Goal: Task Accomplishment & Management: Complete application form

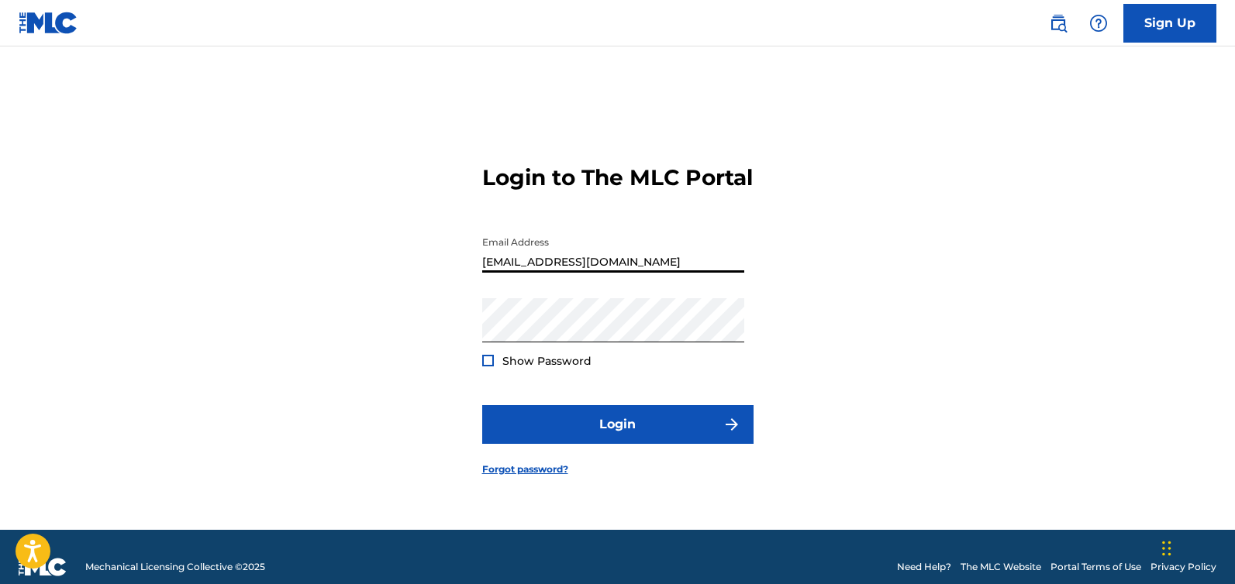
click at [543, 273] on input "administrator@crystalclearmusic.com" at bounding box center [613, 251] width 262 height 44
click at [544, 273] on input "administrator@crystalclearmusic.com" at bounding box center [613, 251] width 262 height 44
click at [545, 273] on input "administrator@crystalclearmusic.com" at bounding box center [613, 251] width 262 height 44
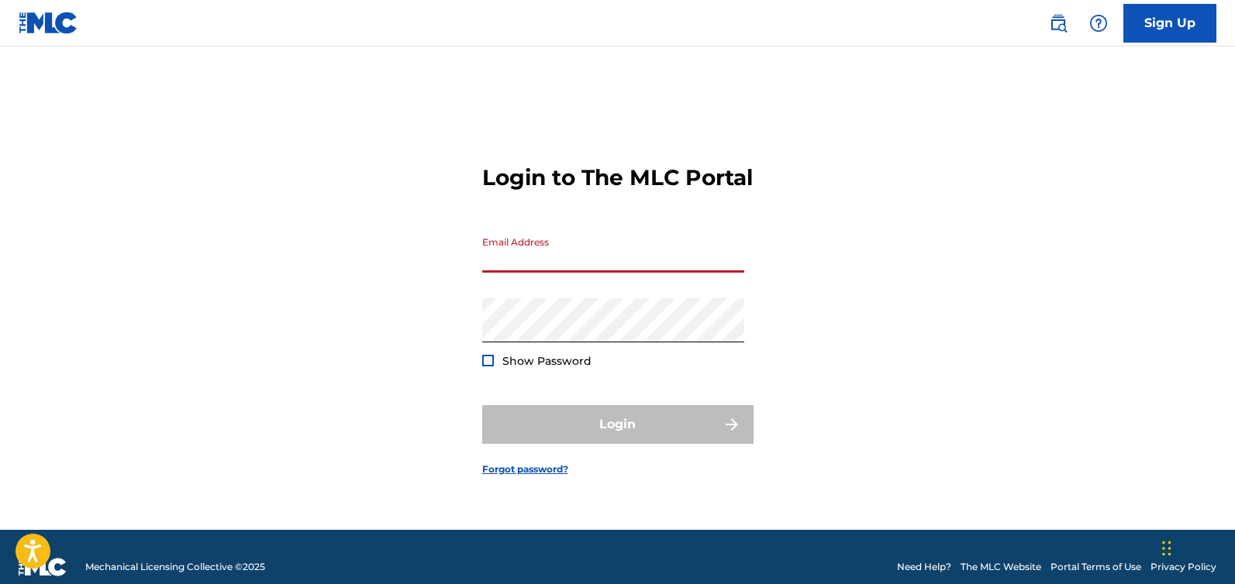
paste input "[EMAIL_ADDRESS][DOMAIN_NAME]"
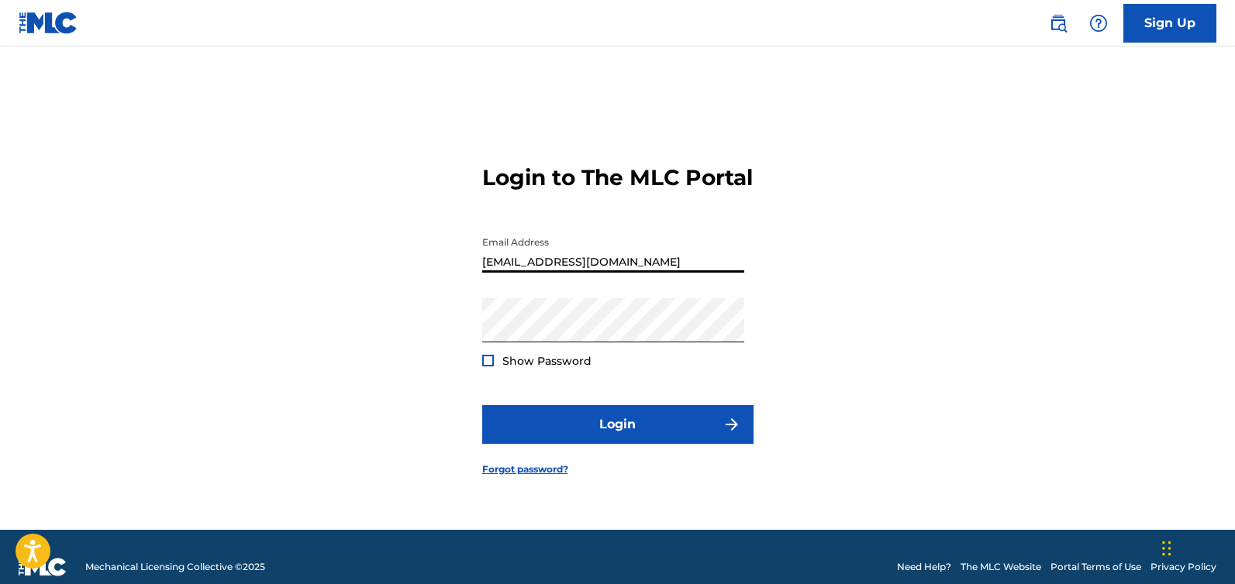
type input "[EMAIL_ADDRESS][DOMAIN_NAME]"
click at [360, 383] on div "Login to The MLC Portal Email Address cwest@candywest.com Password Show Passwor…" at bounding box center [617, 307] width 1085 height 445
click at [480, 343] on div "Login to The MLC Portal Email Address cwest@candywest.com Password Show Passwor…" at bounding box center [617, 307] width 1085 height 445
click at [362, 374] on div "Login to The MLC Portal Email Address cwest@candywest.com Password Show Passwor…" at bounding box center [617, 307] width 1085 height 445
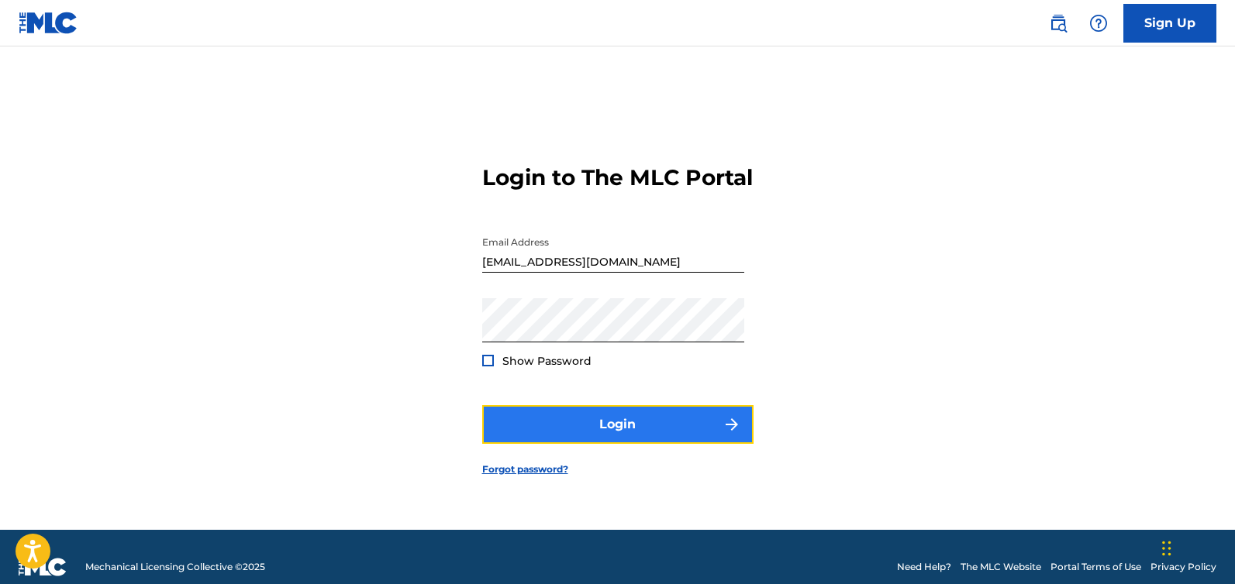
click at [611, 440] on button "Login" at bounding box center [617, 424] width 271 height 39
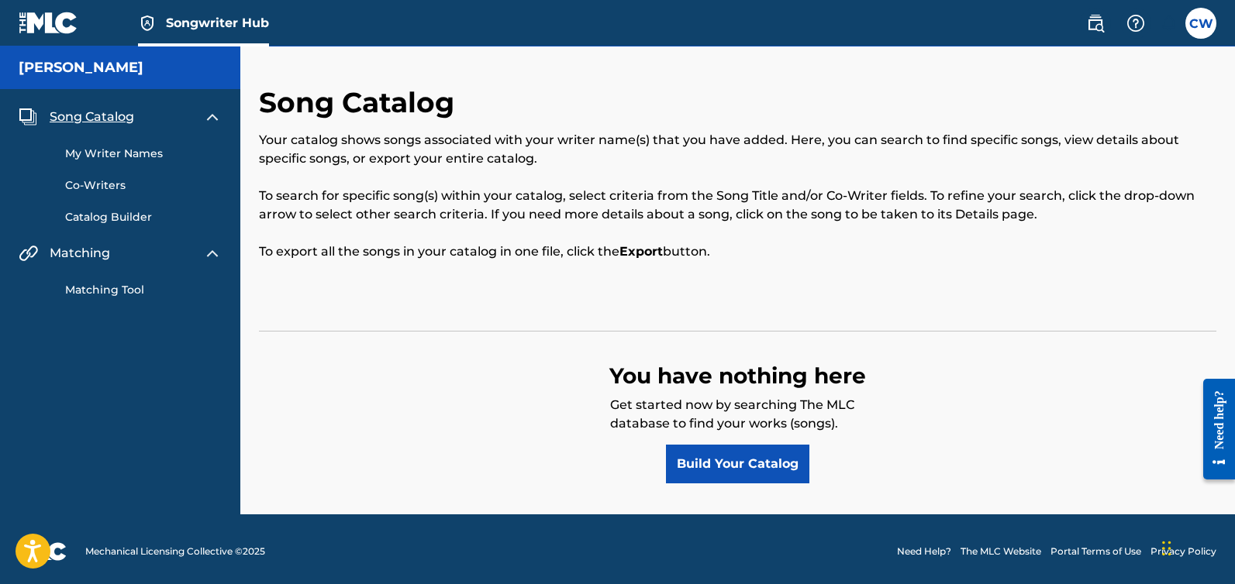
click at [103, 289] on link "Matching Tool" at bounding box center [143, 290] width 157 height 16
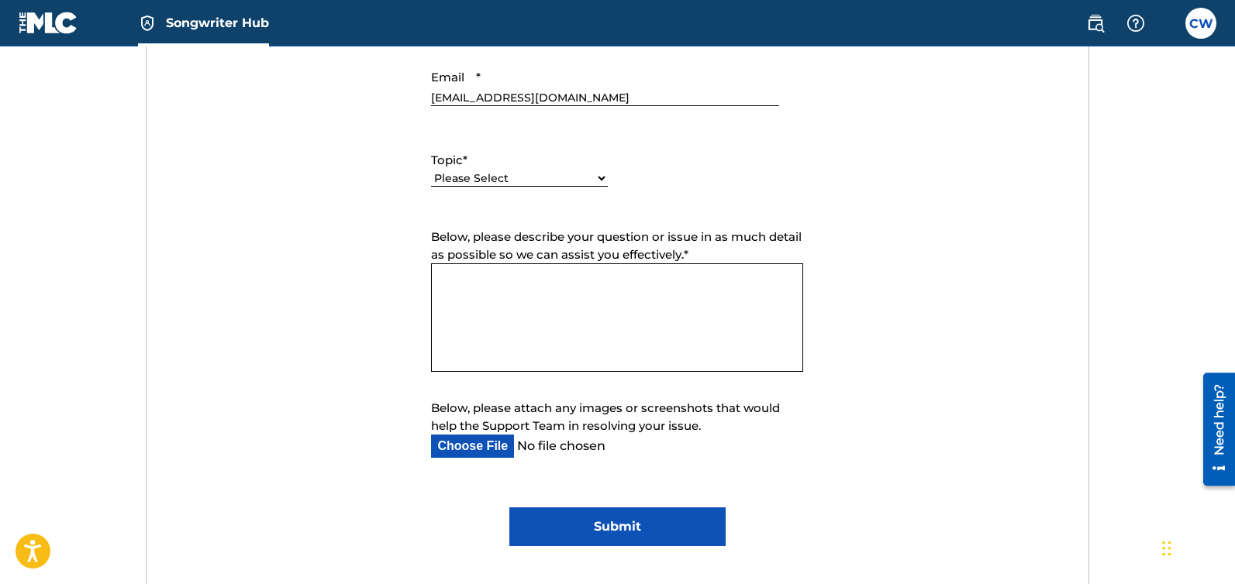
scroll to position [708, 0]
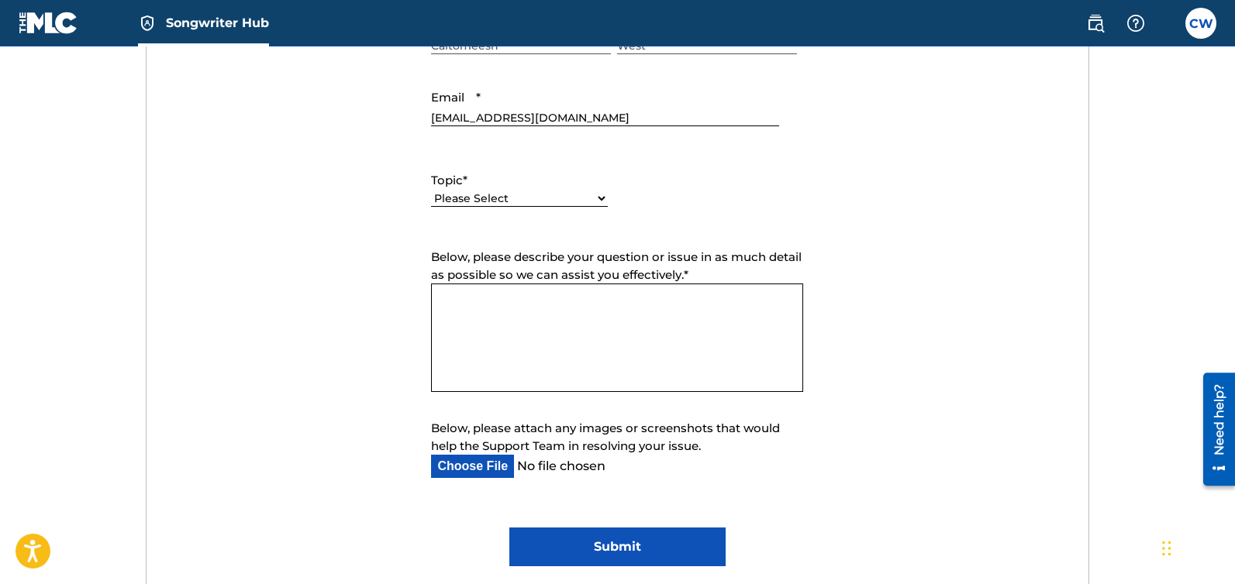
click at [23, 23] on img at bounding box center [49, 23] width 60 height 22
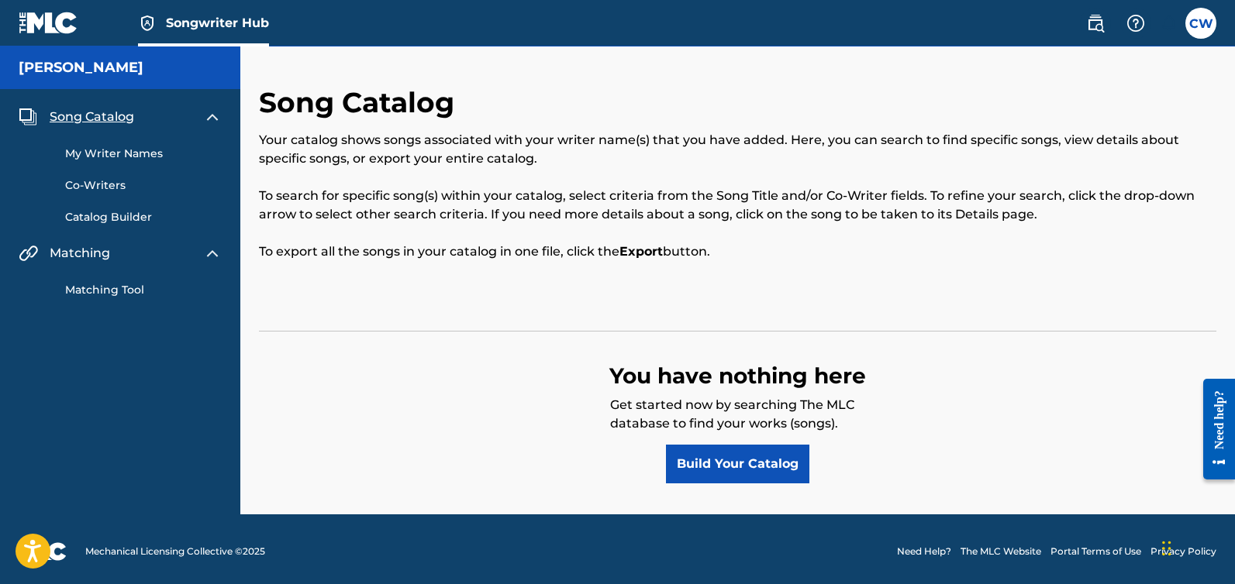
scroll to position [5, 0]
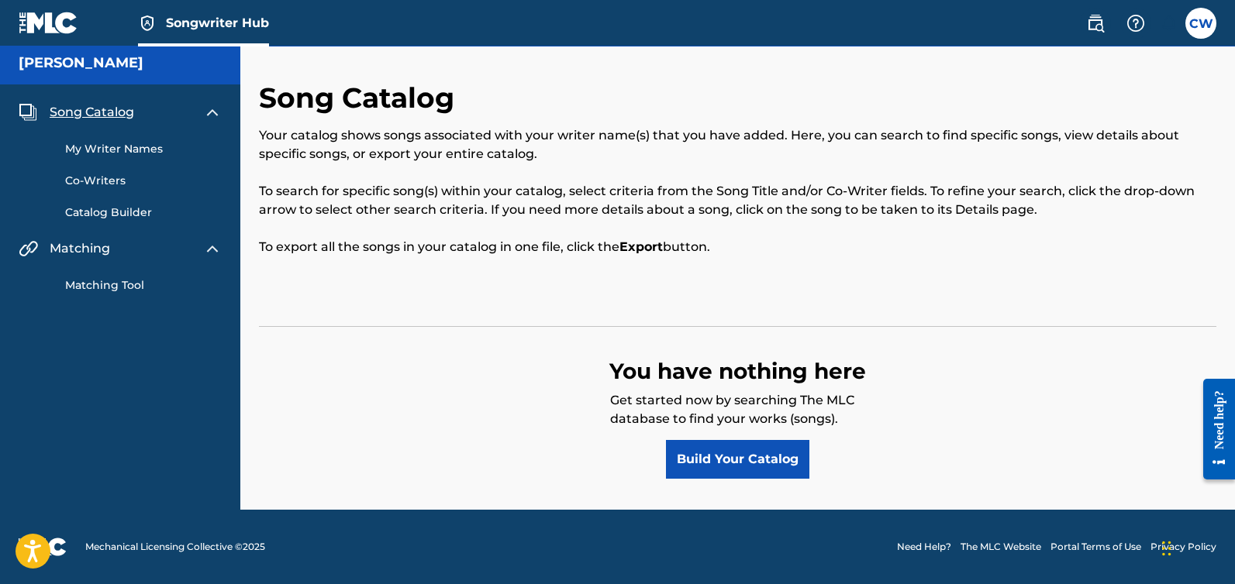
click at [37, 24] on img at bounding box center [49, 23] width 60 height 22
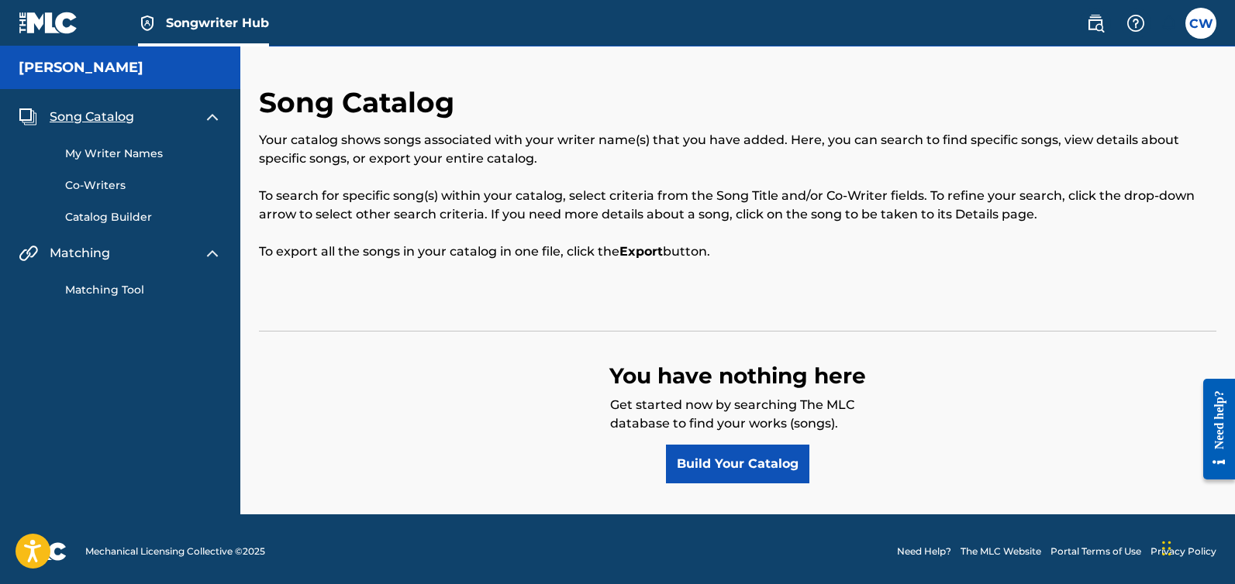
click at [37, 24] on img at bounding box center [49, 23] width 60 height 22
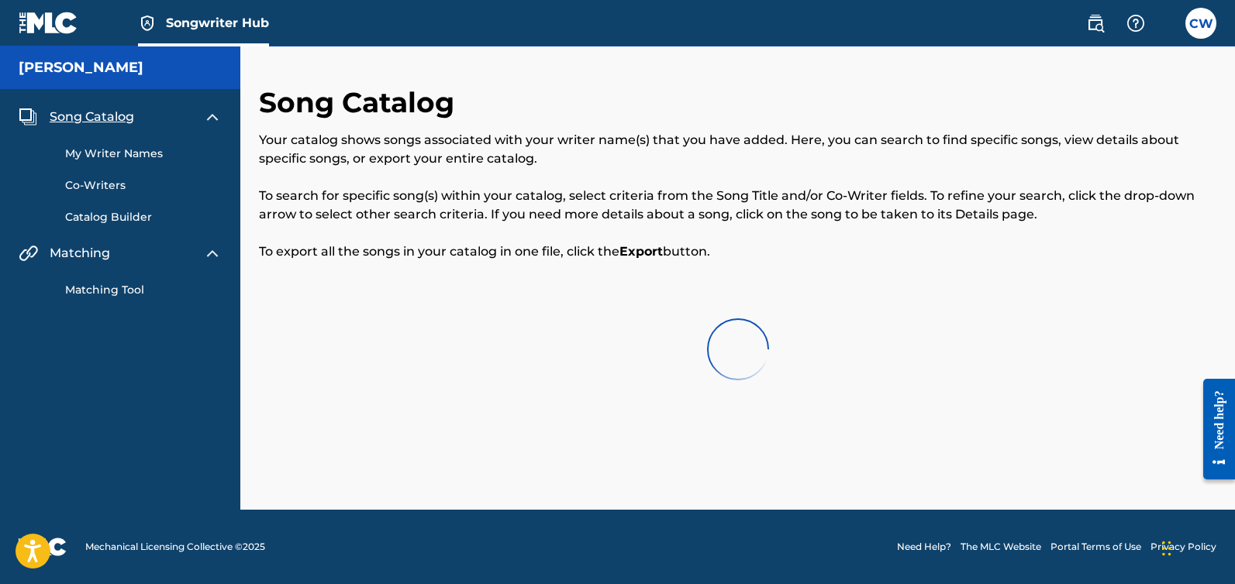
click at [37, 24] on img at bounding box center [49, 23] width 60 height 22
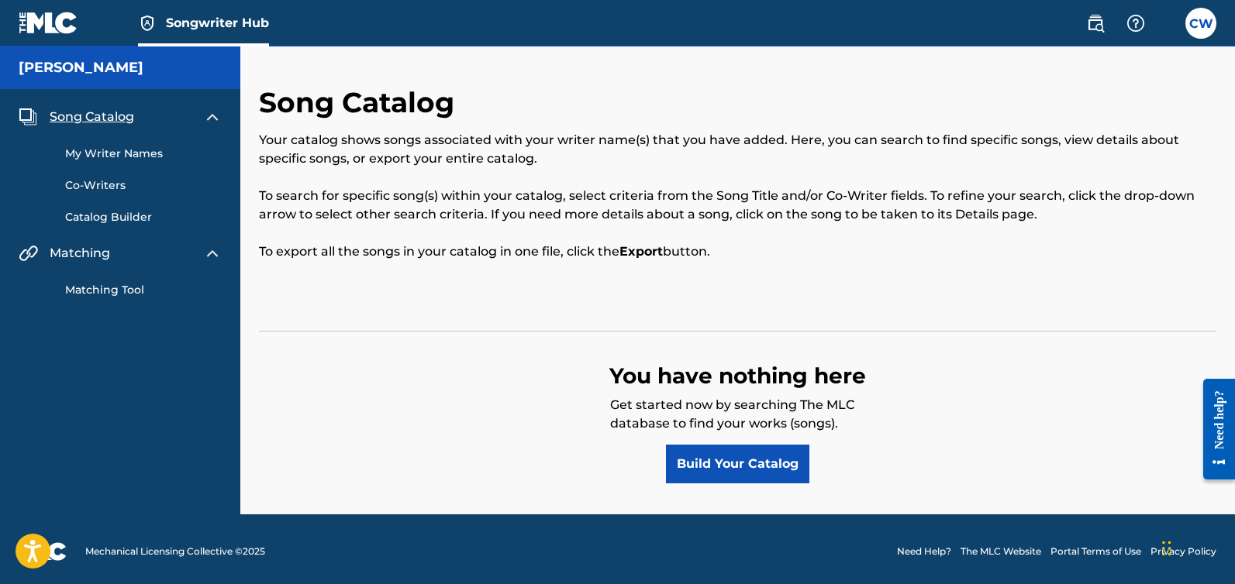
click at [37, 24] on img at bounding box center [49, 23] width 60 height 22
click at [98, 73] on h5 "[PERSON_NAME]" at bounding box center [81, 68] width 125 height 18
click at [1197, 29] on label at bounding box center [1200, 23] width 31 height 31
click at [1200, 23] on input "[PERSON_NAME] [EMAIL_ADDRESS][DOMAIN_NAME] Notification Preferences Profile Log…" at bounding box center [1200, 23] width 0 height 0
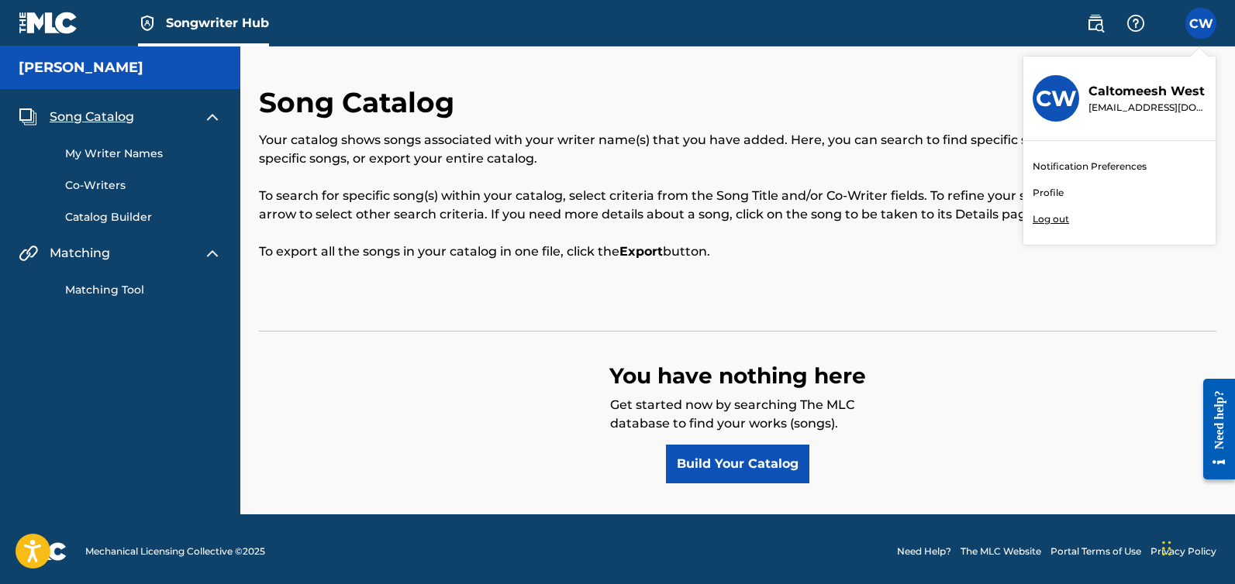
click at [1050, 195] on link "Profile" at bounding box center [1047, 193] width 31 height 14
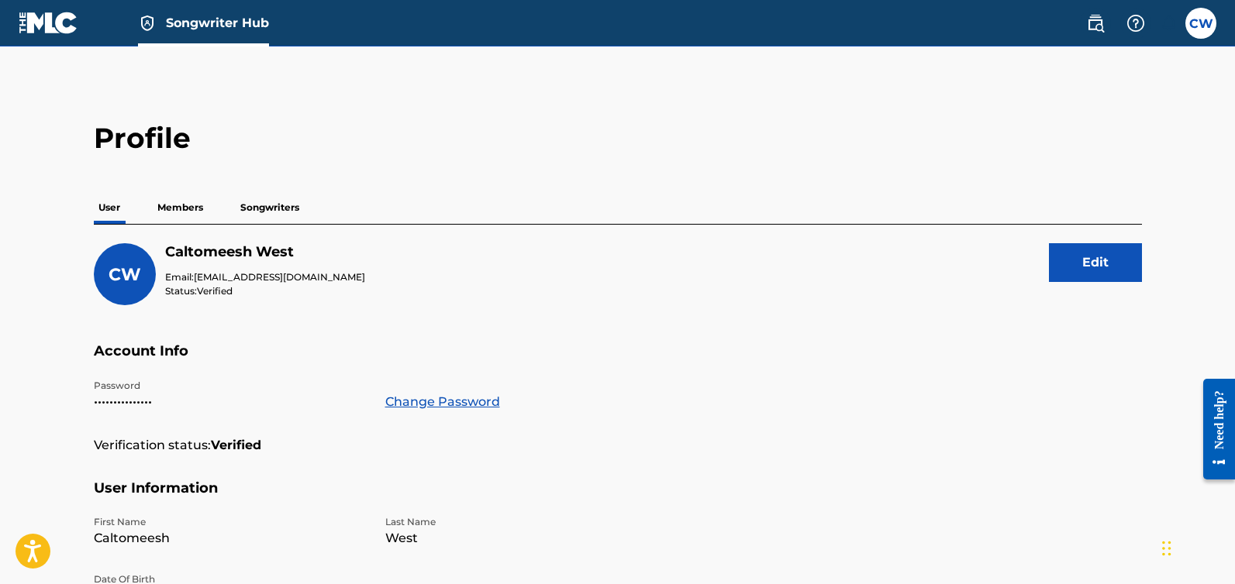
click at [192, 205] on p "Members" at bounding box center [180, 207] width 55 height 33
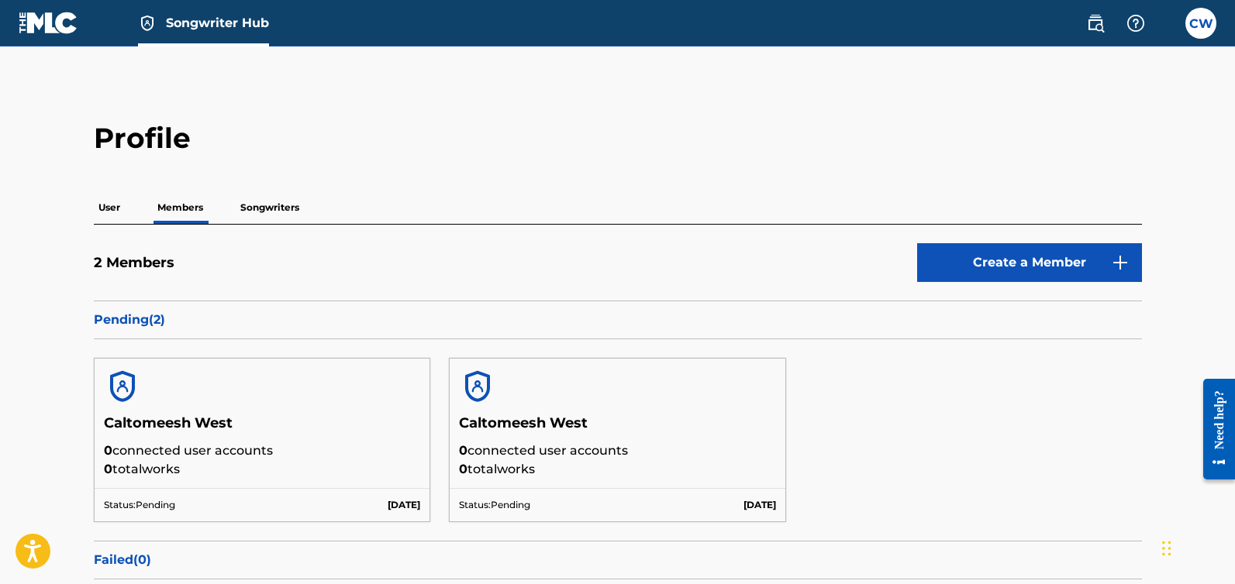
scroll to position [157, 0]
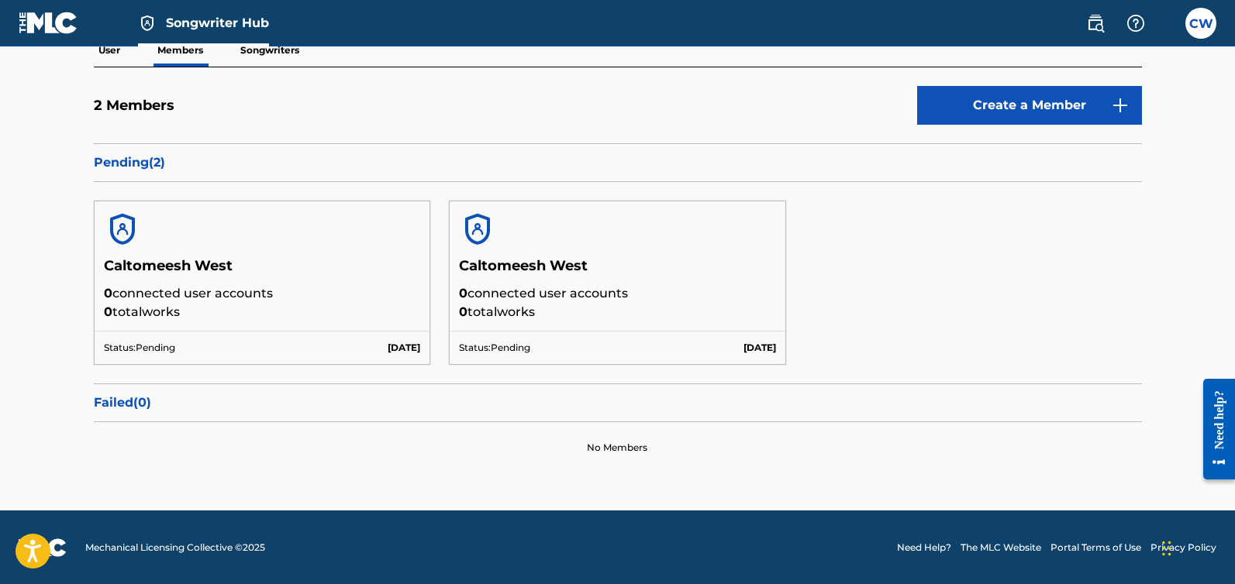
click at [109, 402] on p "Failed ( 0 )" at bounding box center [618, 403] width 1048 height 19
click at [136, 167] on p "Pending ( 2 )" at bounding box center [618, 162] width 1048 height 19
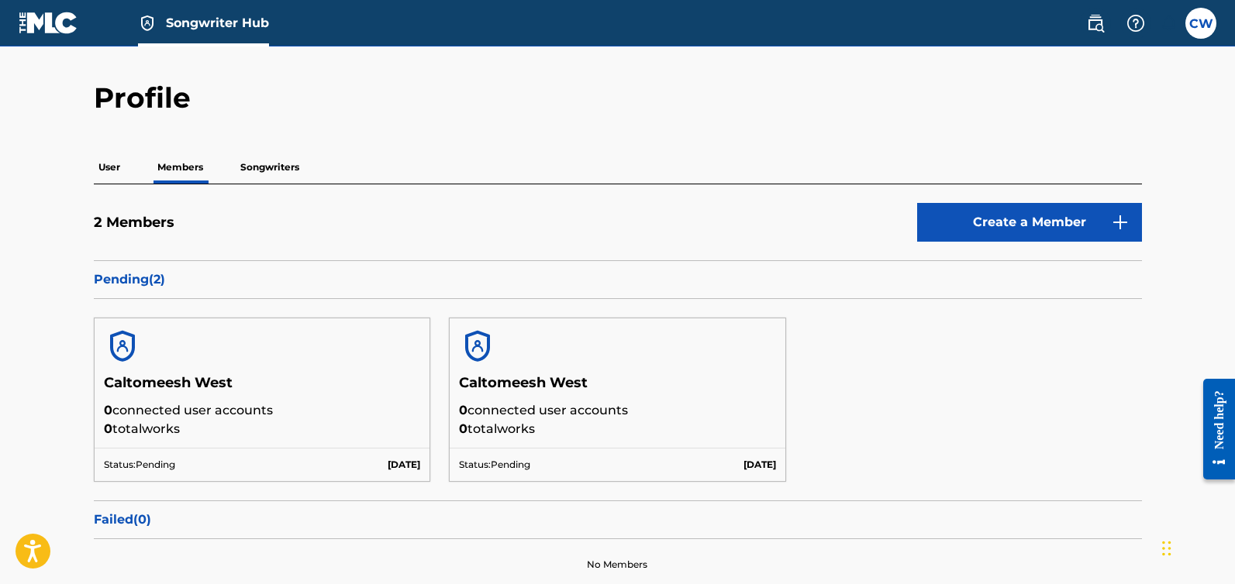
scroll to position [0, 0]
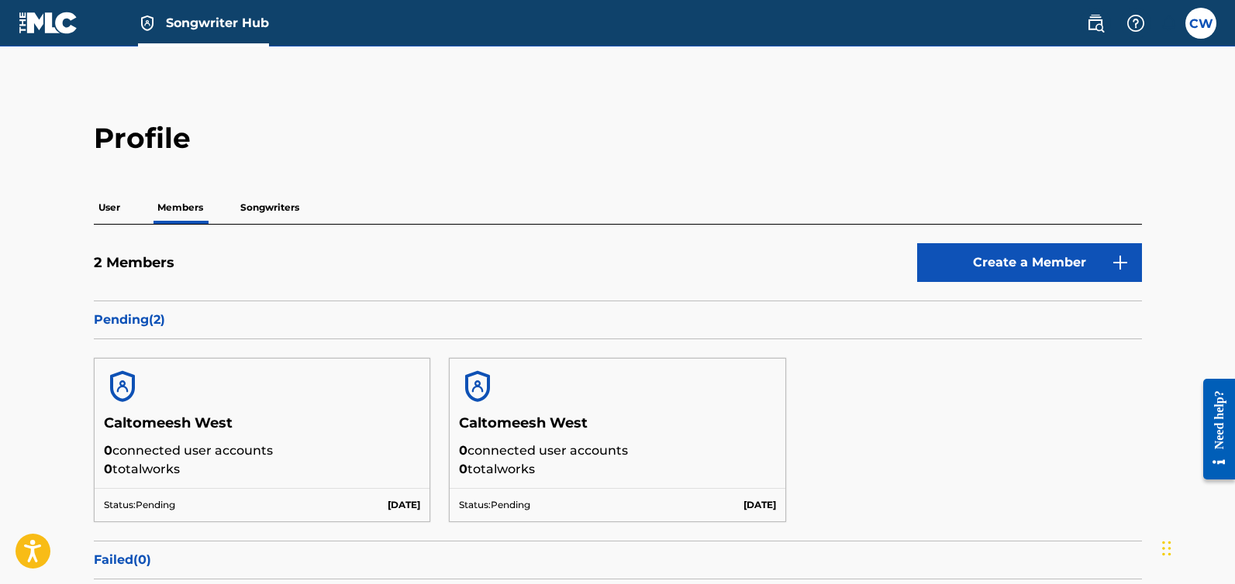
click at [174, 206] on p "Members" at bounding box center [180, 207] width 55 height 33
click at [286, 208] on p "Songwriters" at bounding box center [270, 207] width 68 height 33
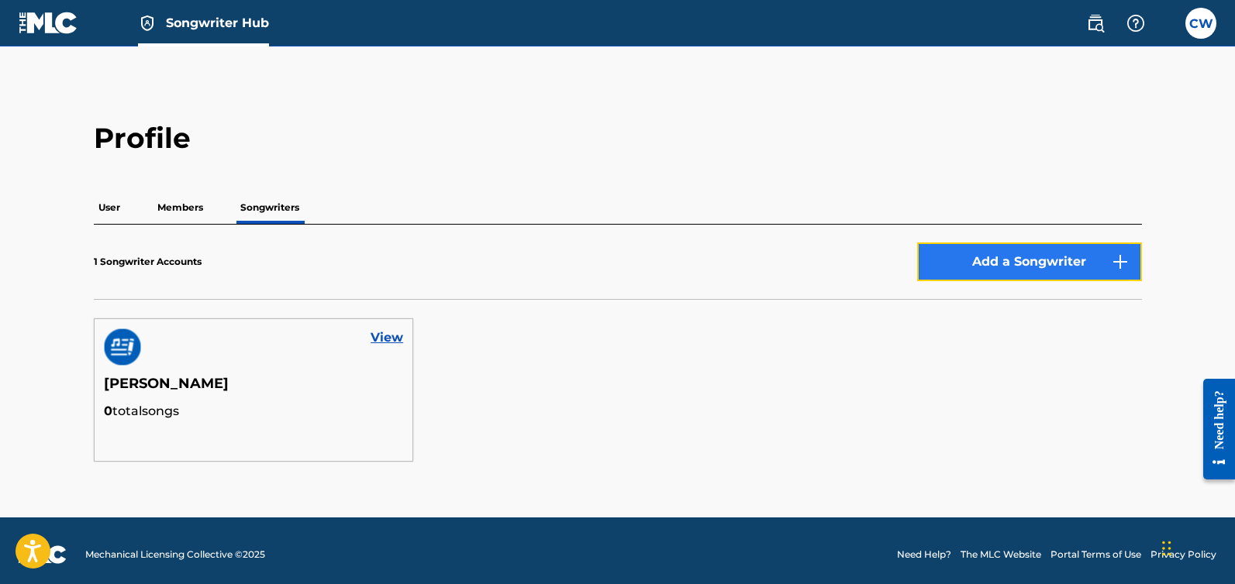
click at [1054, 266] on button "Add a Songwriter" at bounding box center [1029, 262] width 225 height 39
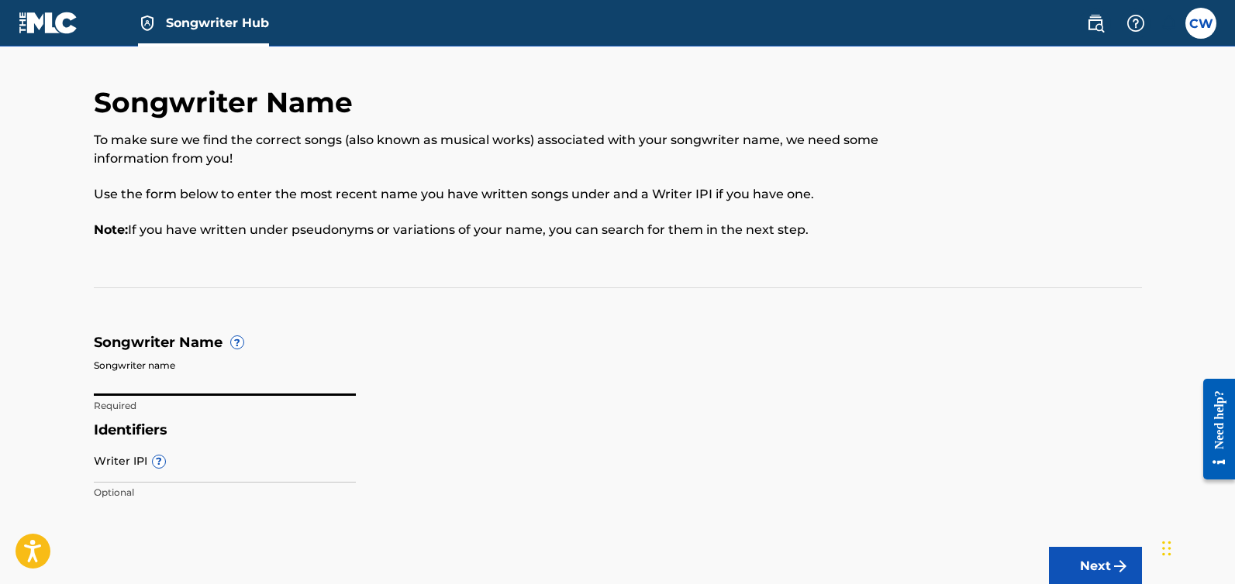
click at [147, 386] on input "Songwriter name" at bounding box center [225, 374] width 262 height 44
paste input "[PERSON_NAME]"
click at [178, 384] on input "[PERSON_NAME]" at bounding box center [225, 374] width 262 height 44
type input "Caltomeesh West"
click at [1120, 577] on button "Next" at bounding box center [1095, 566] width 93 height 39
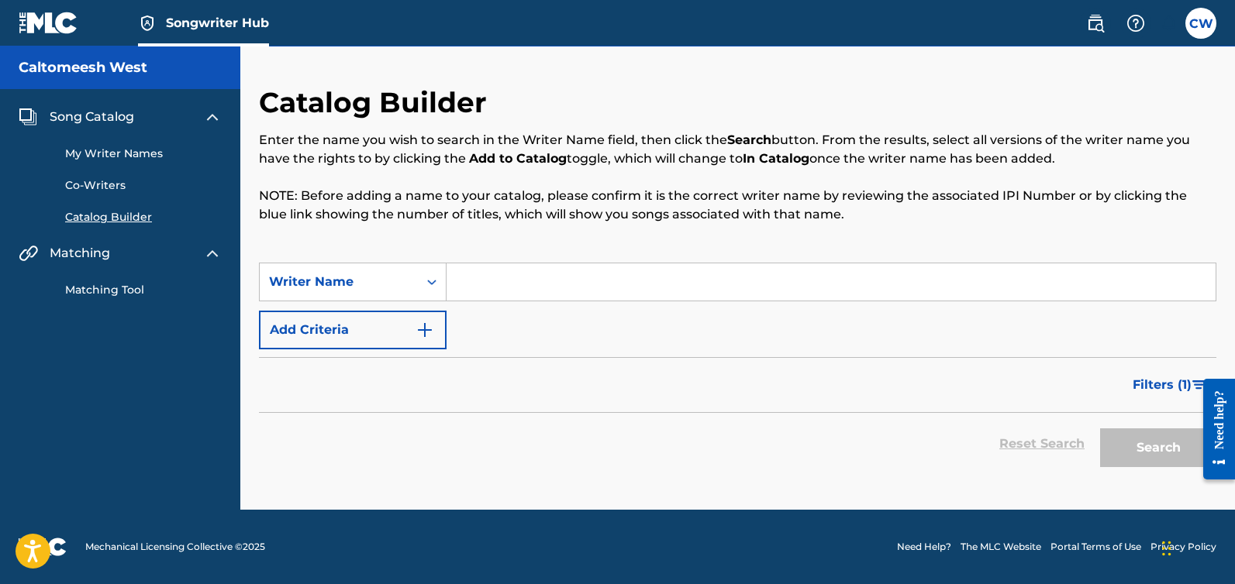
click at [520, 289] on input "Search Form" at bounding box center [830, 282] width 769 height 37
paste input "[PERSON_NAME]"
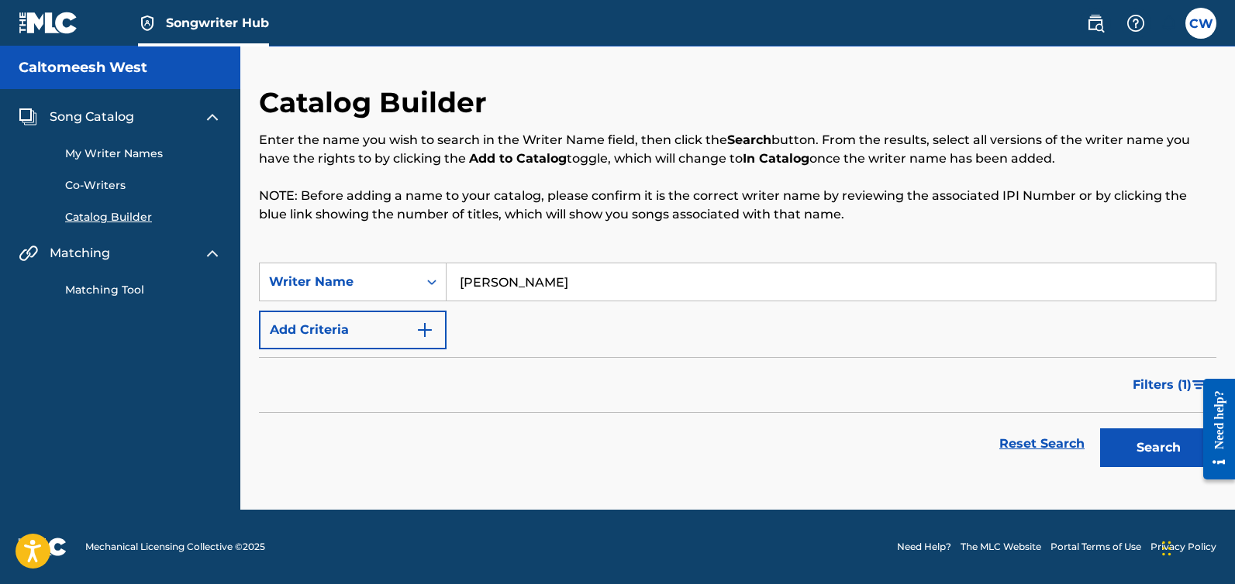
click at [558, 285] on input "[PERSON_NAME]" at bounding box center [830, 282] width 769 height 37
type input "Caltomeesh West"
click at [643, 326] on div "SearchWithCriteria1bc471d5-e72a-4915-b505-6203b68550e3 Writer Name [PERSON_NAME…" at bounding box center [737, 306] width 957 height 87
click at [1141, 443] on button "Search" at bounding box center [1158, 448] width 116 height 39
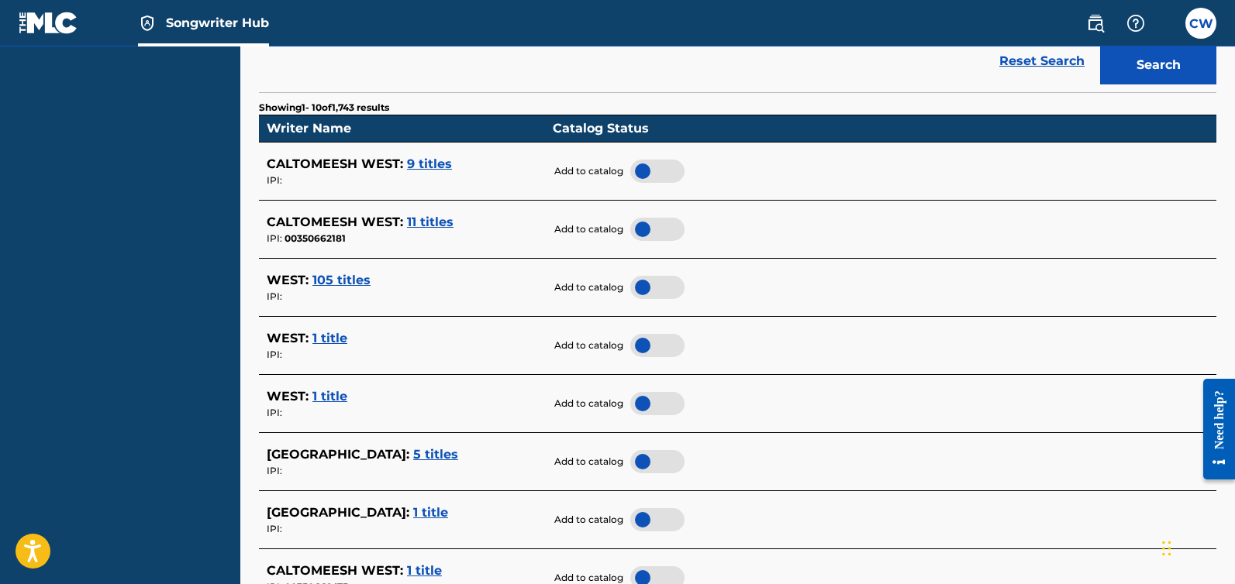
scroll to position [374, 0]
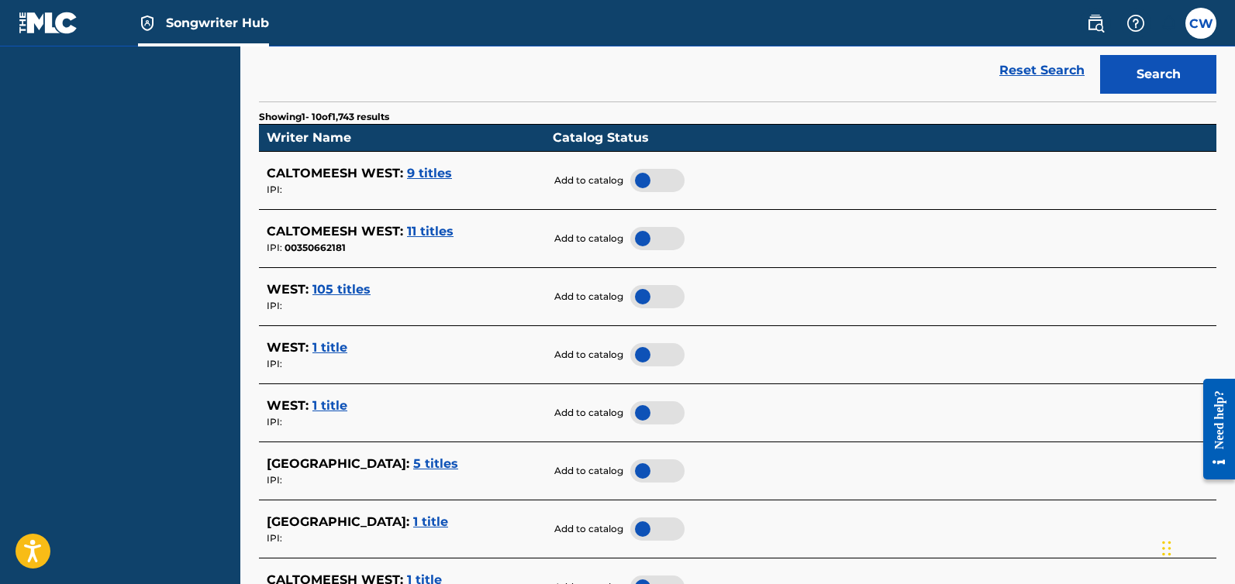
click at [429, 178] on span "9 titles" at bounding box center [429, 173] width 45 height 15
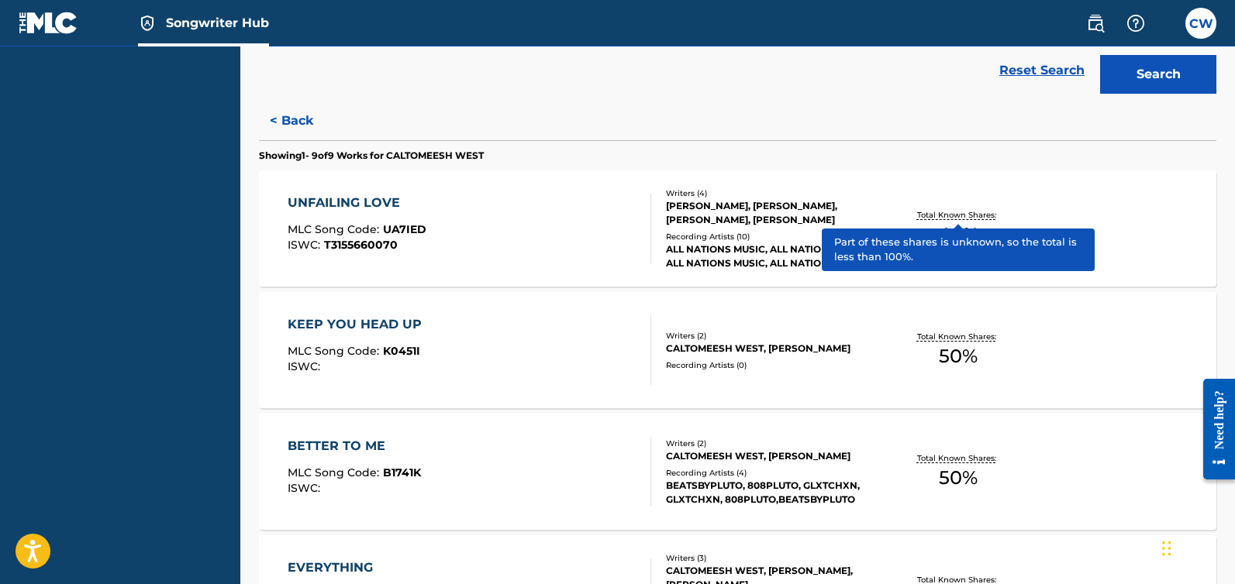
click at [953, 212] on p "Total Known Shares:" at bounding box center [958, 215] width 83 height 12
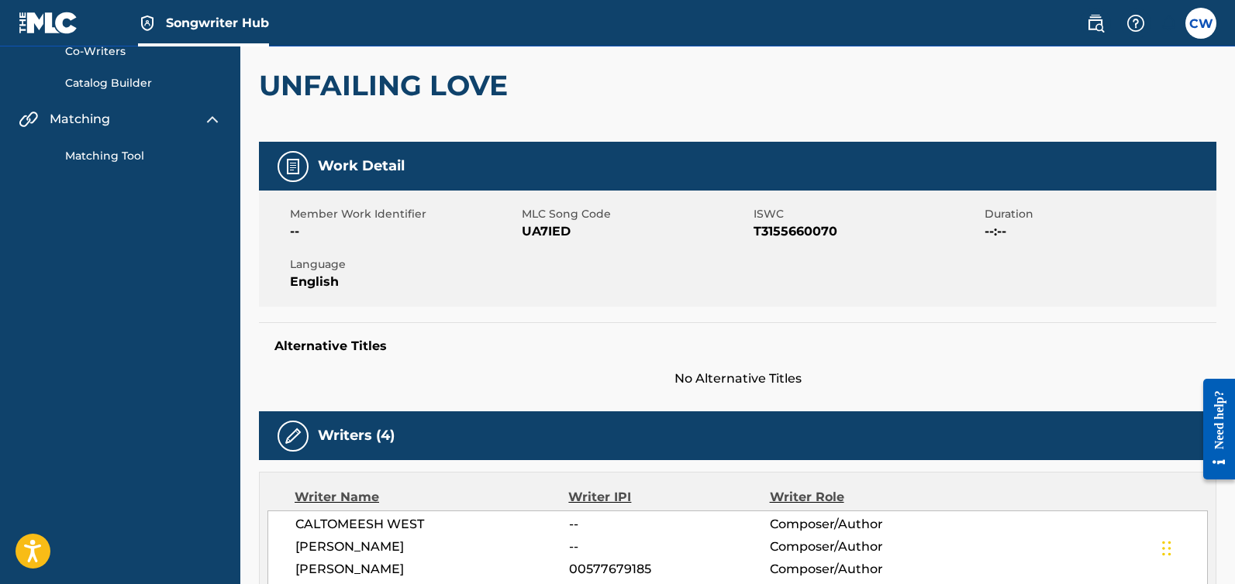
scroll to position [48, 0]
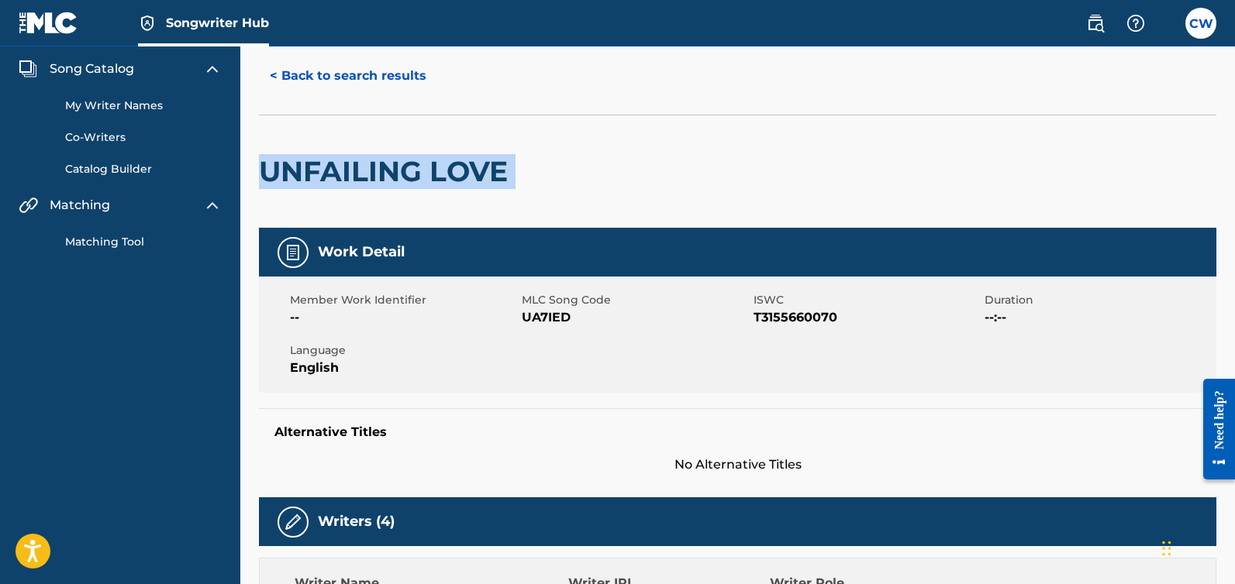
drag, startPoint x: 261, startPoint y: 173, endPoint x: 500, endPoint y: 177, distance: 238.7
click at [543, 171] on div "UNFAILING LOVE" at bounding box center [737, 171] width 957 height 113
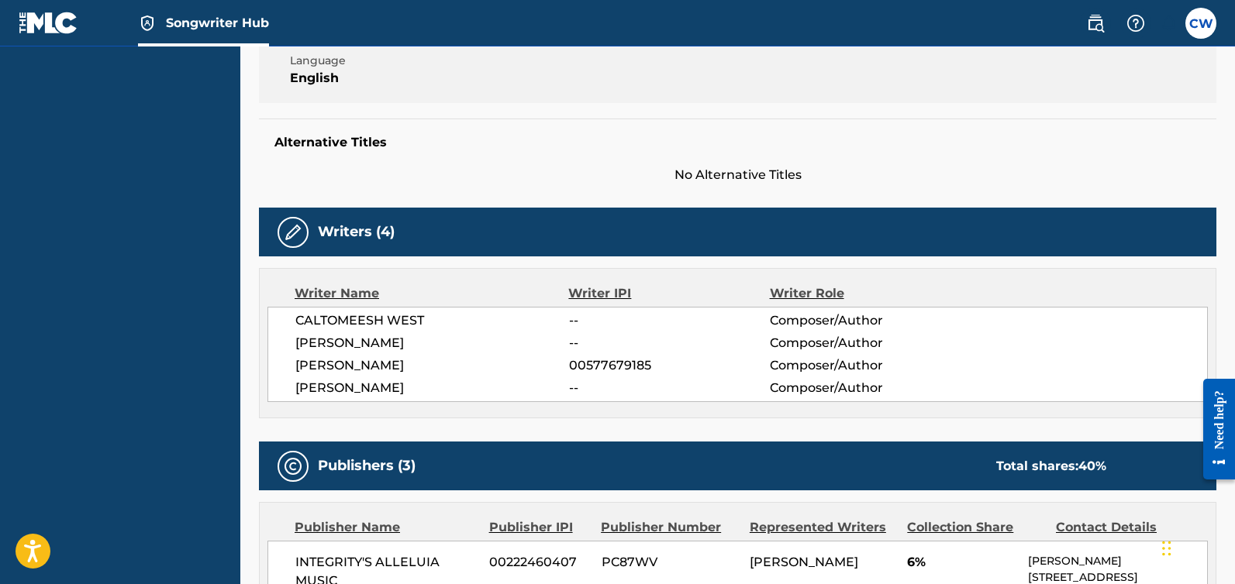
scroll to position [358, 0]
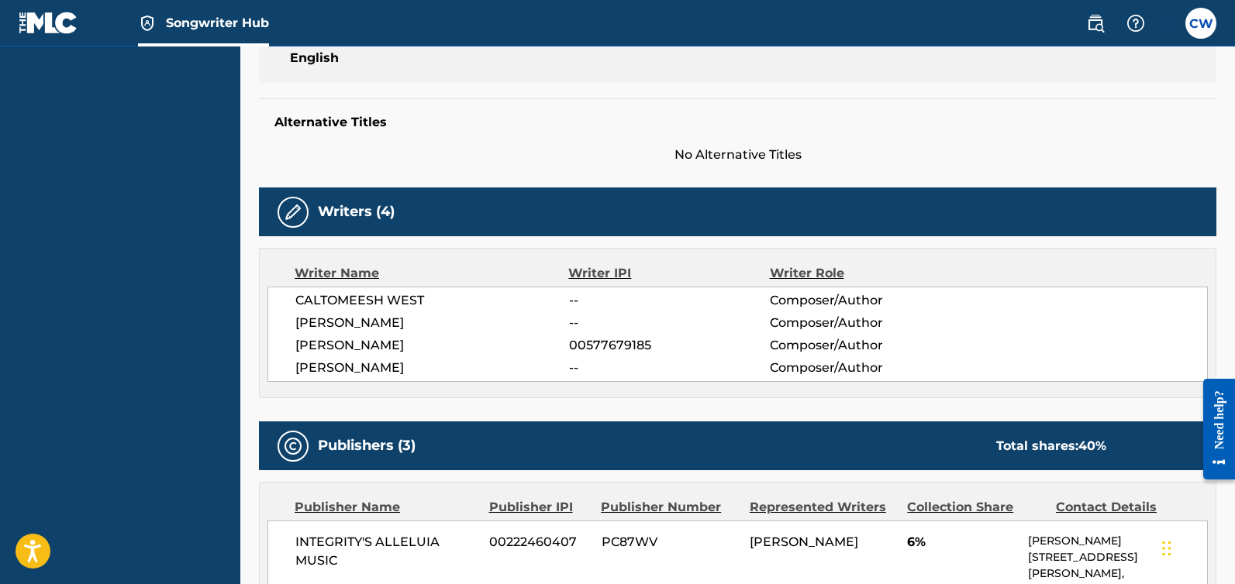
drag, startPoint x: 294, startPoint y: 342, endPoint x: 416, endPoint y: 339, distance: 122.5
click at [463, 346] on div "CALTOMEESH WEST -- Composer/Author [PERSON_NAME] -- Composer/Author [PERSON_NAM…" at bounding box center [737, 334] width 940 height 95
copy span "[PERSON_NAME]"
